Goal: Transaction & Acquisition: Book appointment/travel/reservation

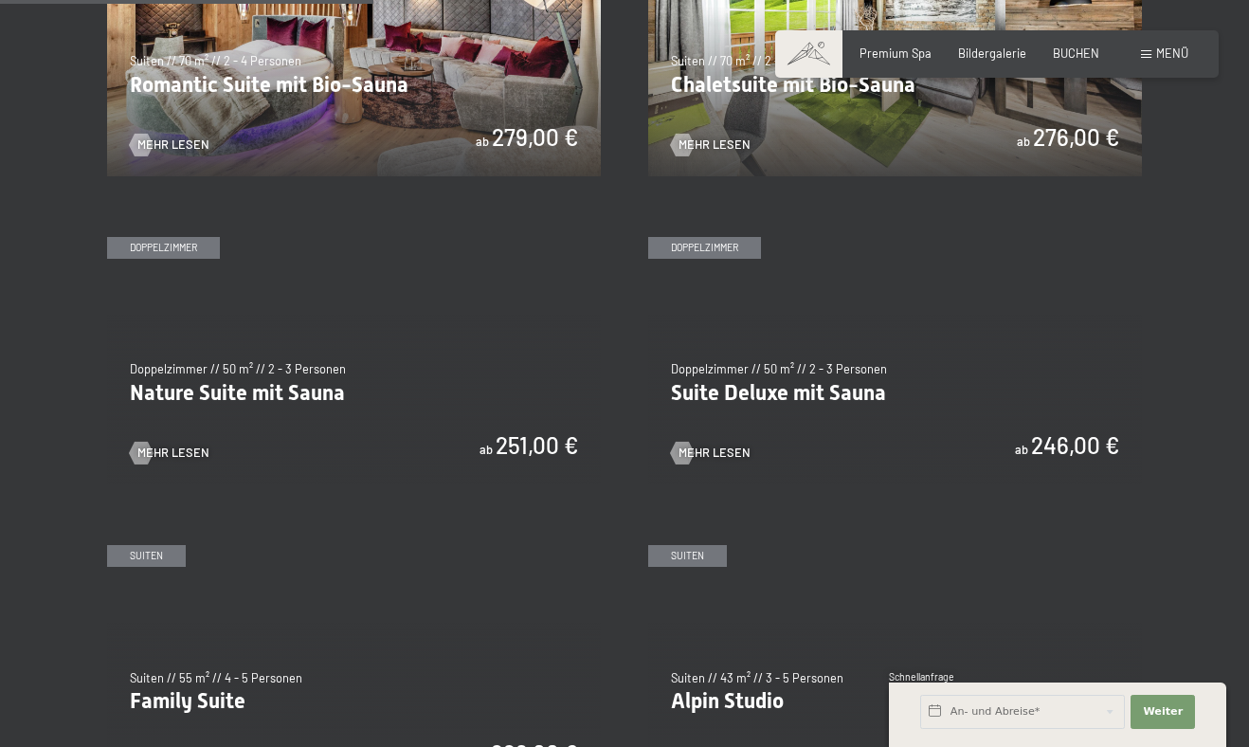
scroll to position [1401, 0]
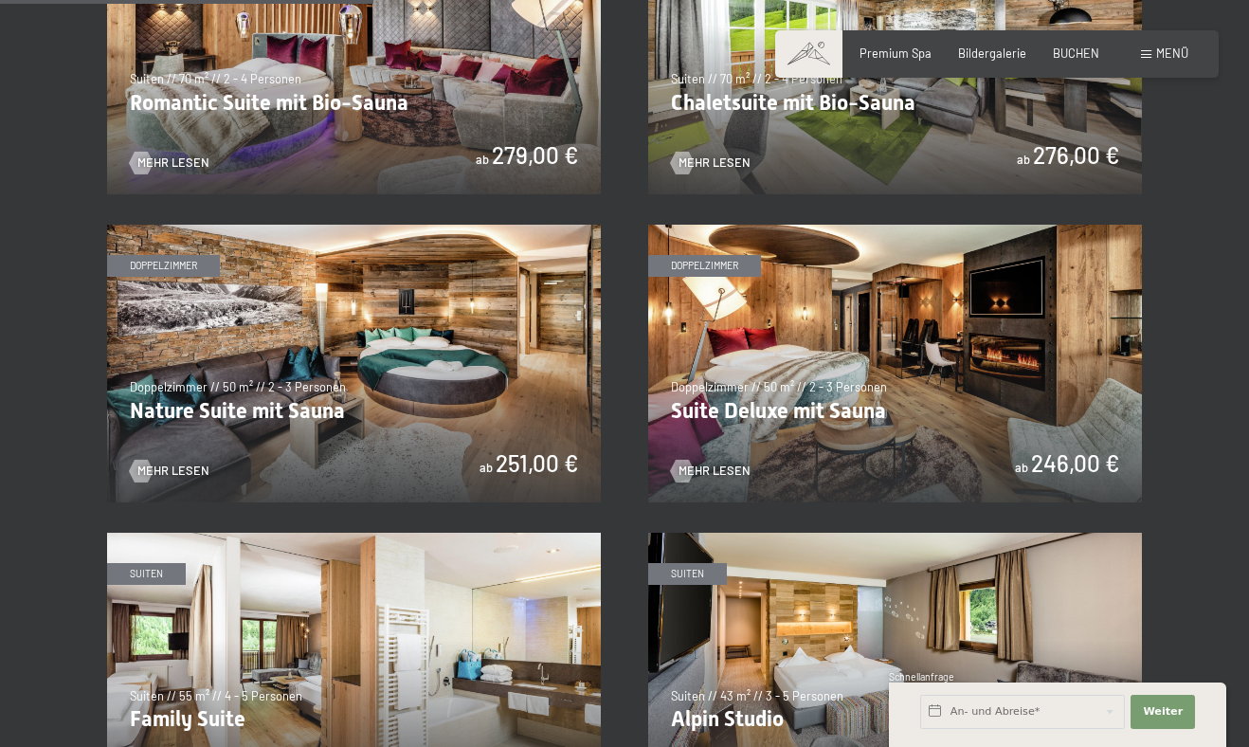
click at [402, 324] on img at bounding box center [354, 364] width 494 height 278
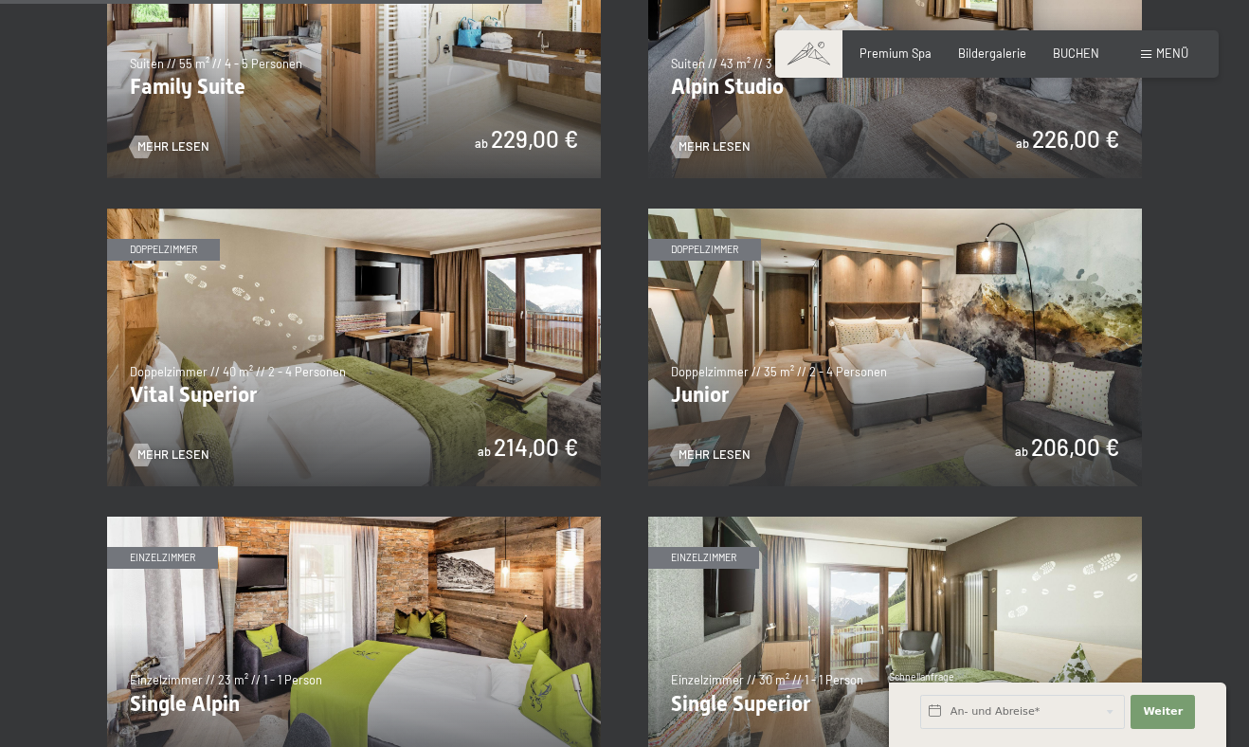
scroll to position [2035, 0]
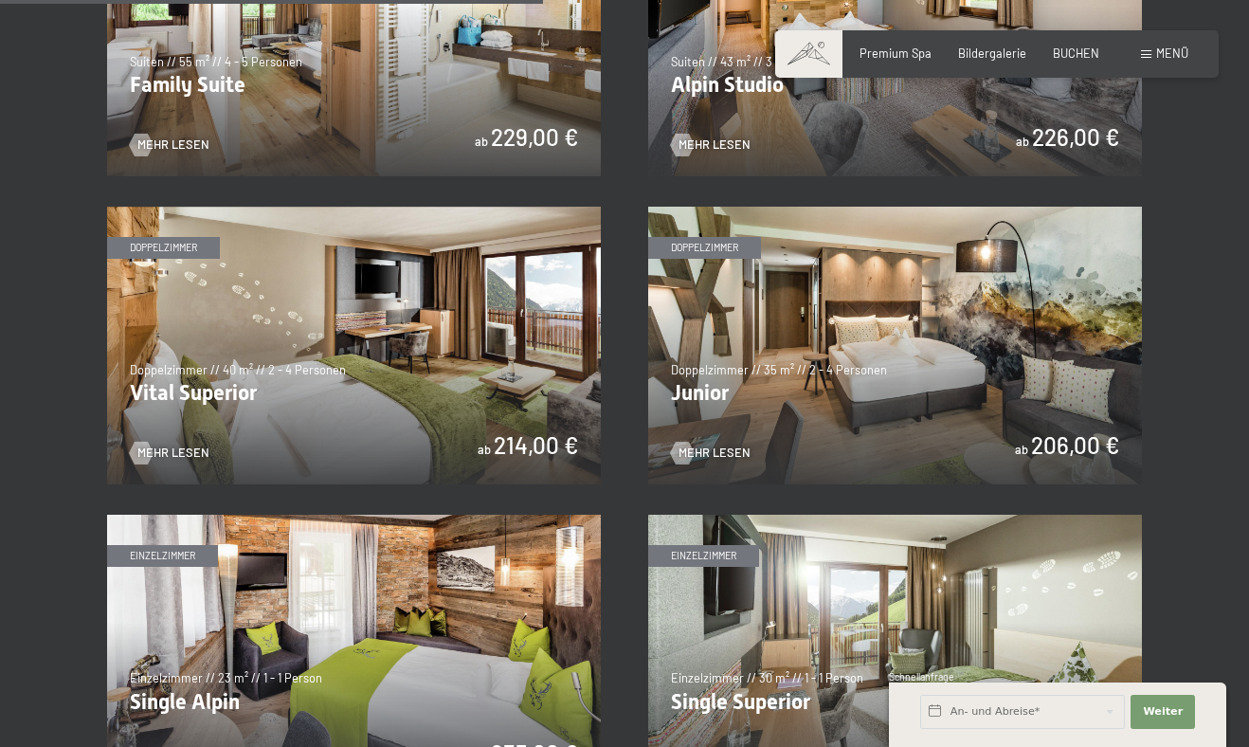
click at [464, 354] on img at bounding box center [354, 346] width 494 height 278
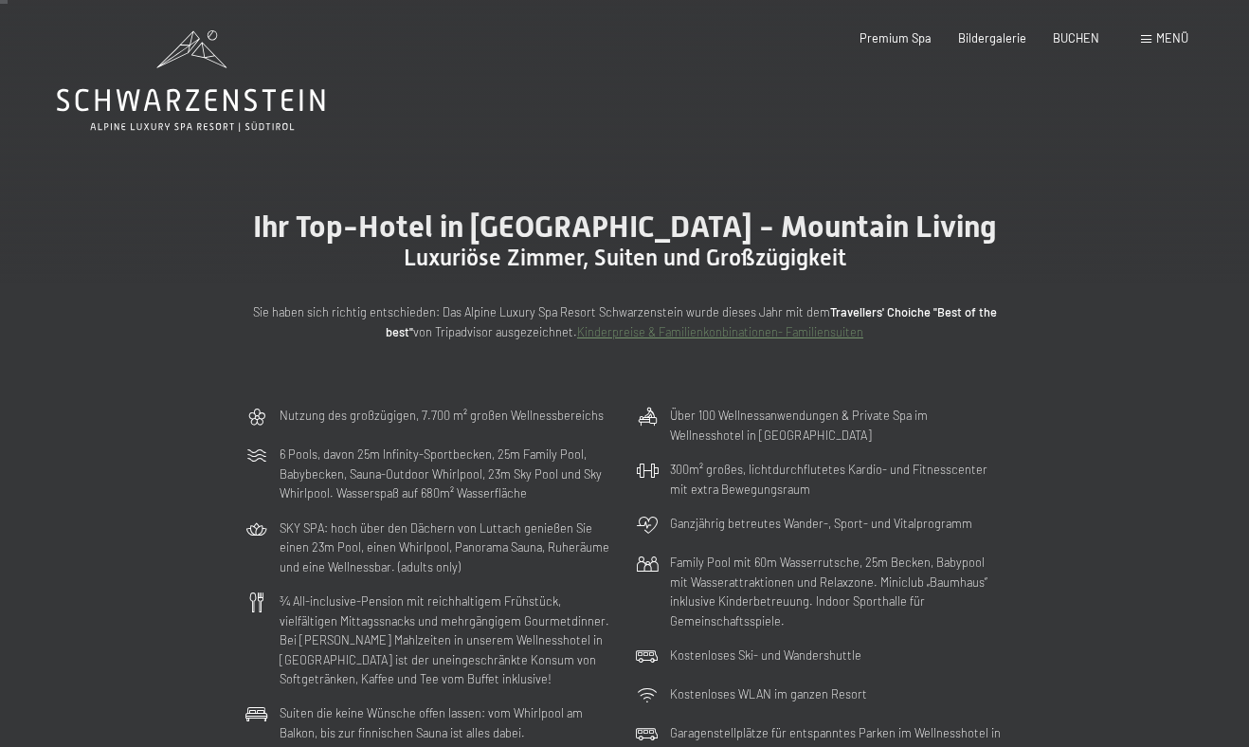
scroll to position [0, 0]
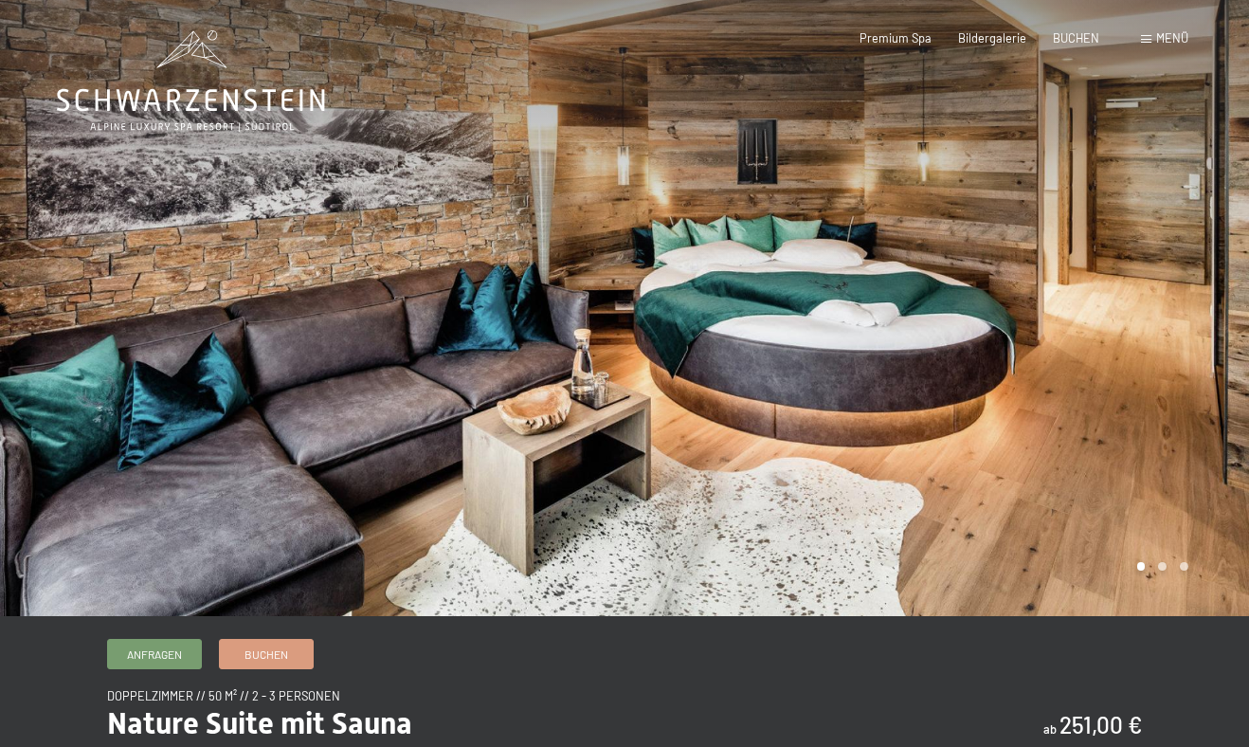
click at [1154, 455] on div at bounding box center [937, 308] width 625 height 616
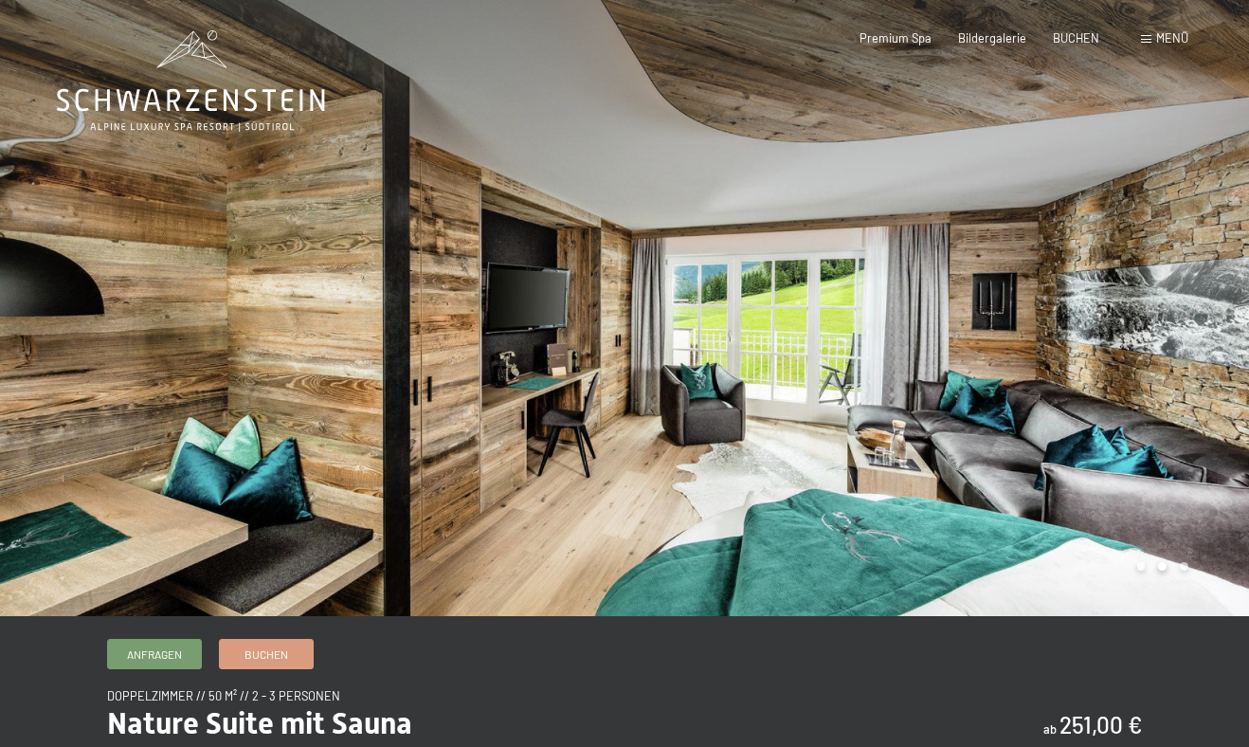
click at [1154, 455] on div at bounding box center [937, 308] width 625 height 616
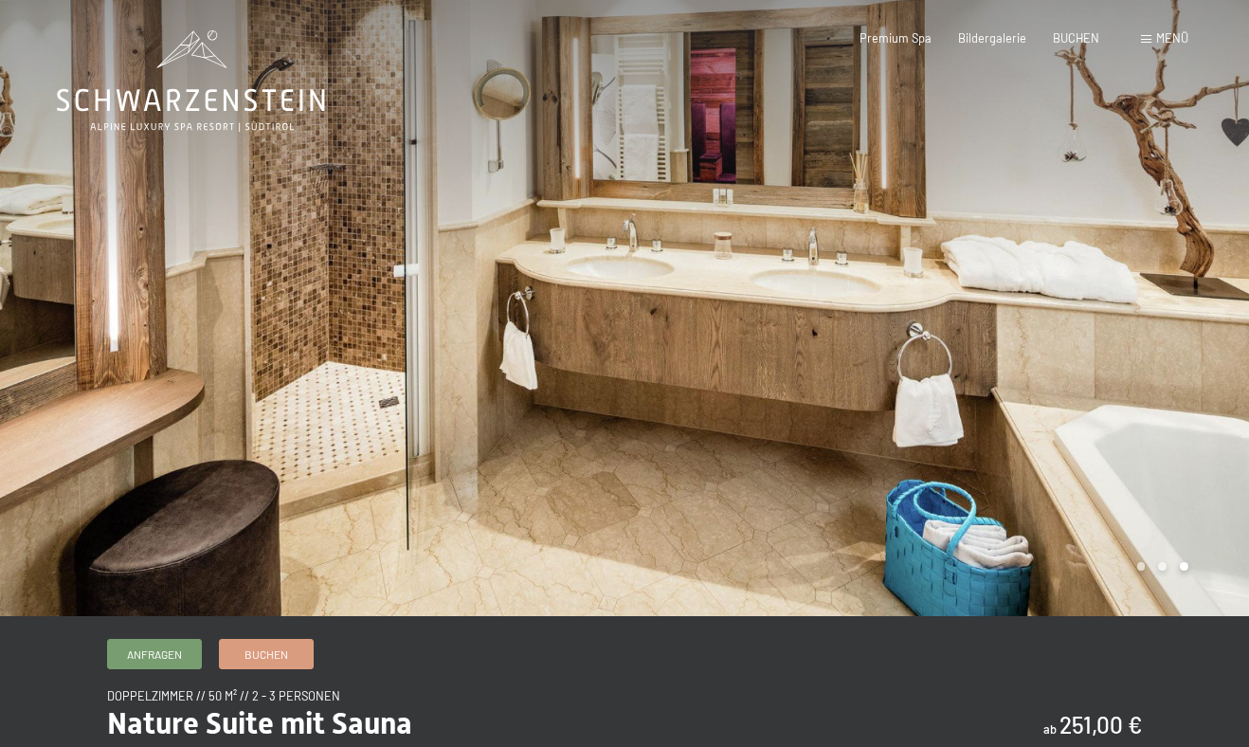
click at [1154, 455] on div at bounding box center [937, 308] width 625 height 616
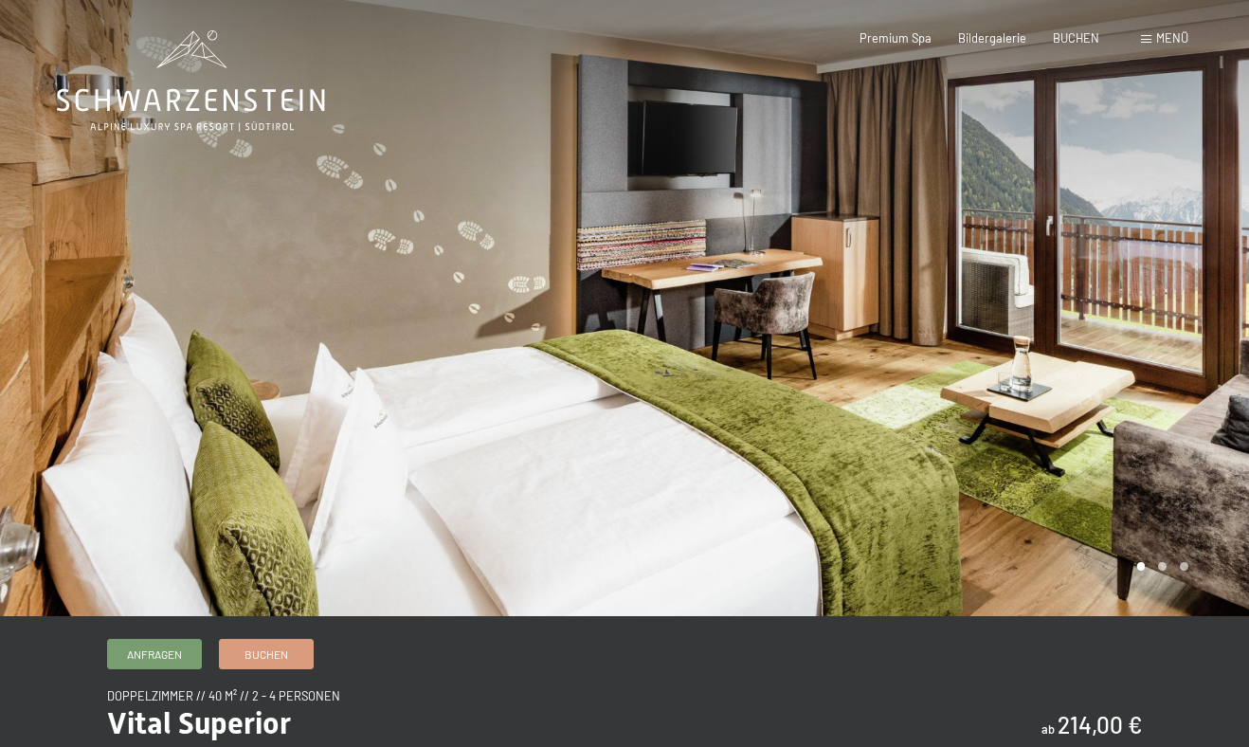
click at [1104, 391] on div at bounding box center [937, 308] width 625 height 616
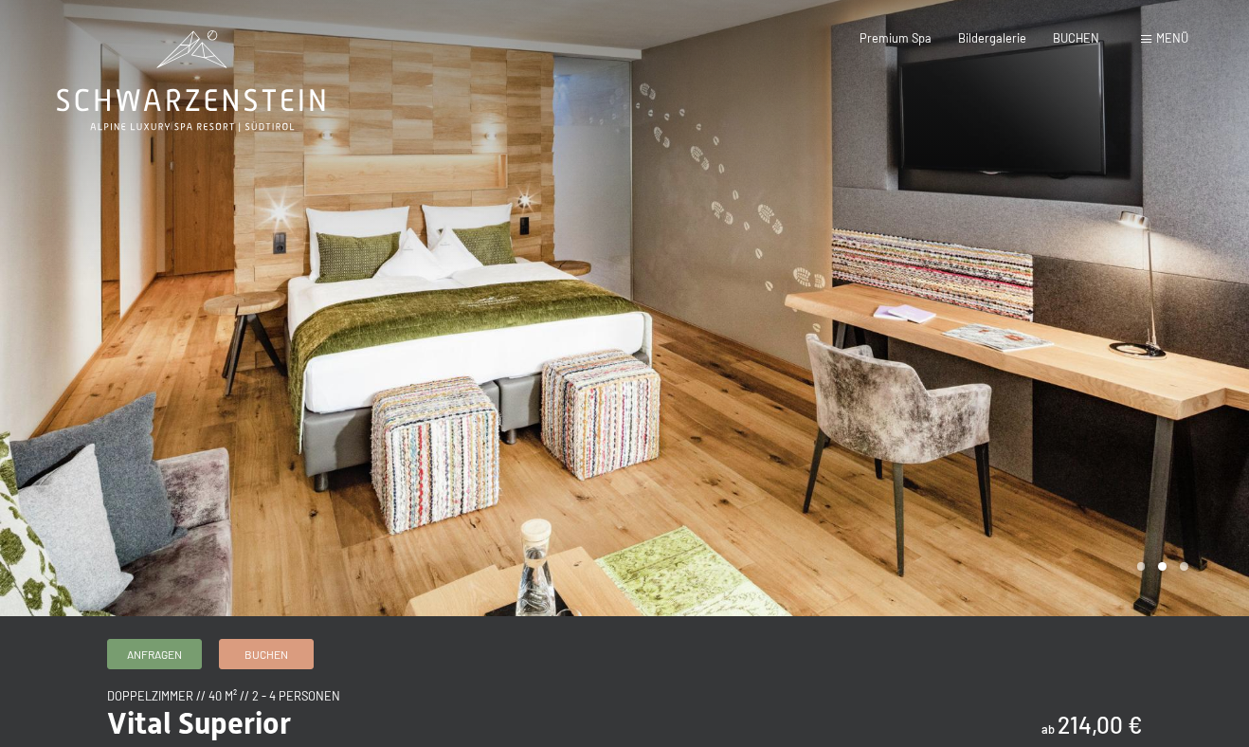
click at [1104, 391] on div at bounding box center [937, 308] width 625 height 616
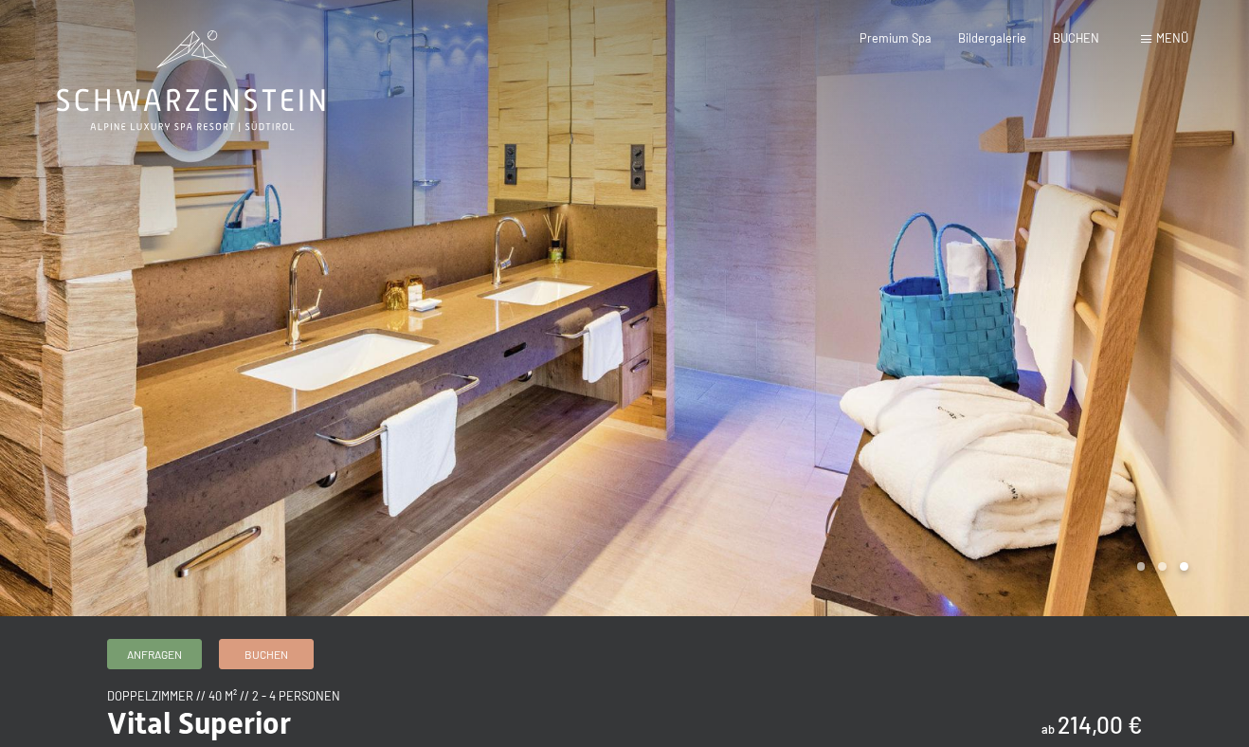
click at [1104, 391] on div at bounding box center [937, 308] width 625 height 616
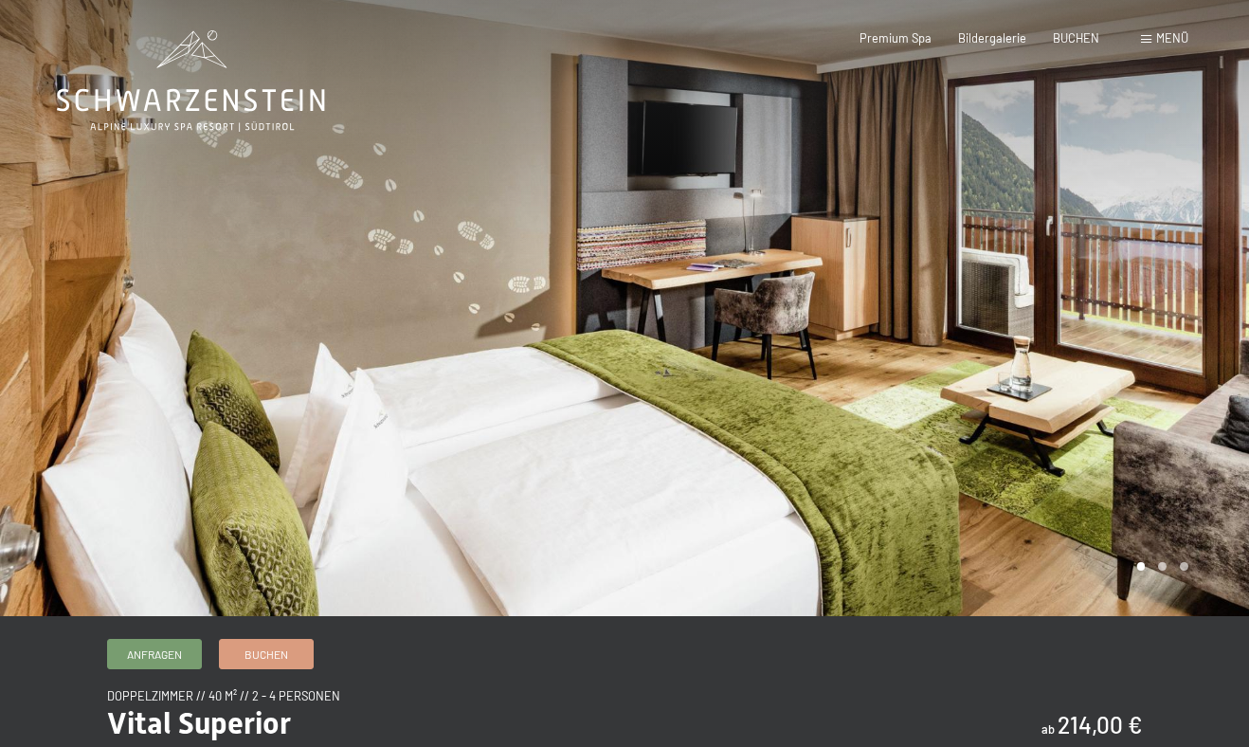
click at [1104, 391] on div at bounding box center [937, 308] width 625 height 616
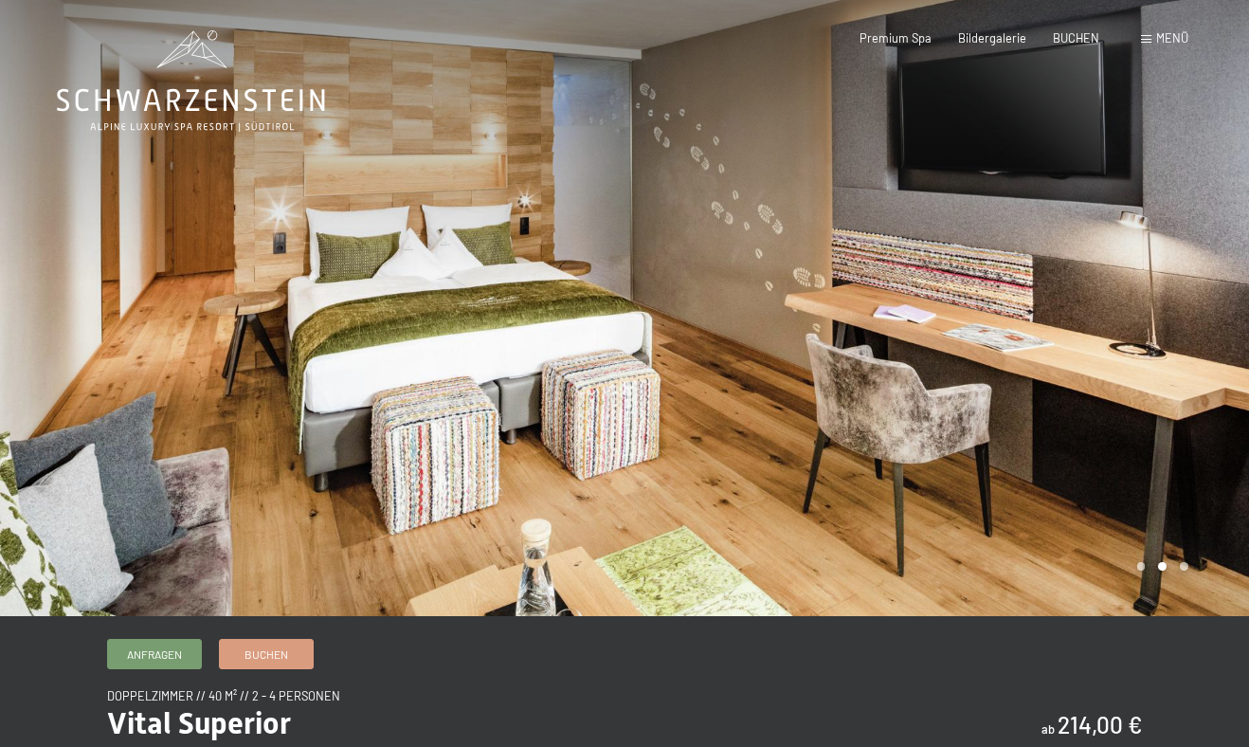
click at [1104, 391] on div at bounding box center [937, 308] width 625 height 616
